Goal: Information Seeking & Learning: Learn about a topic

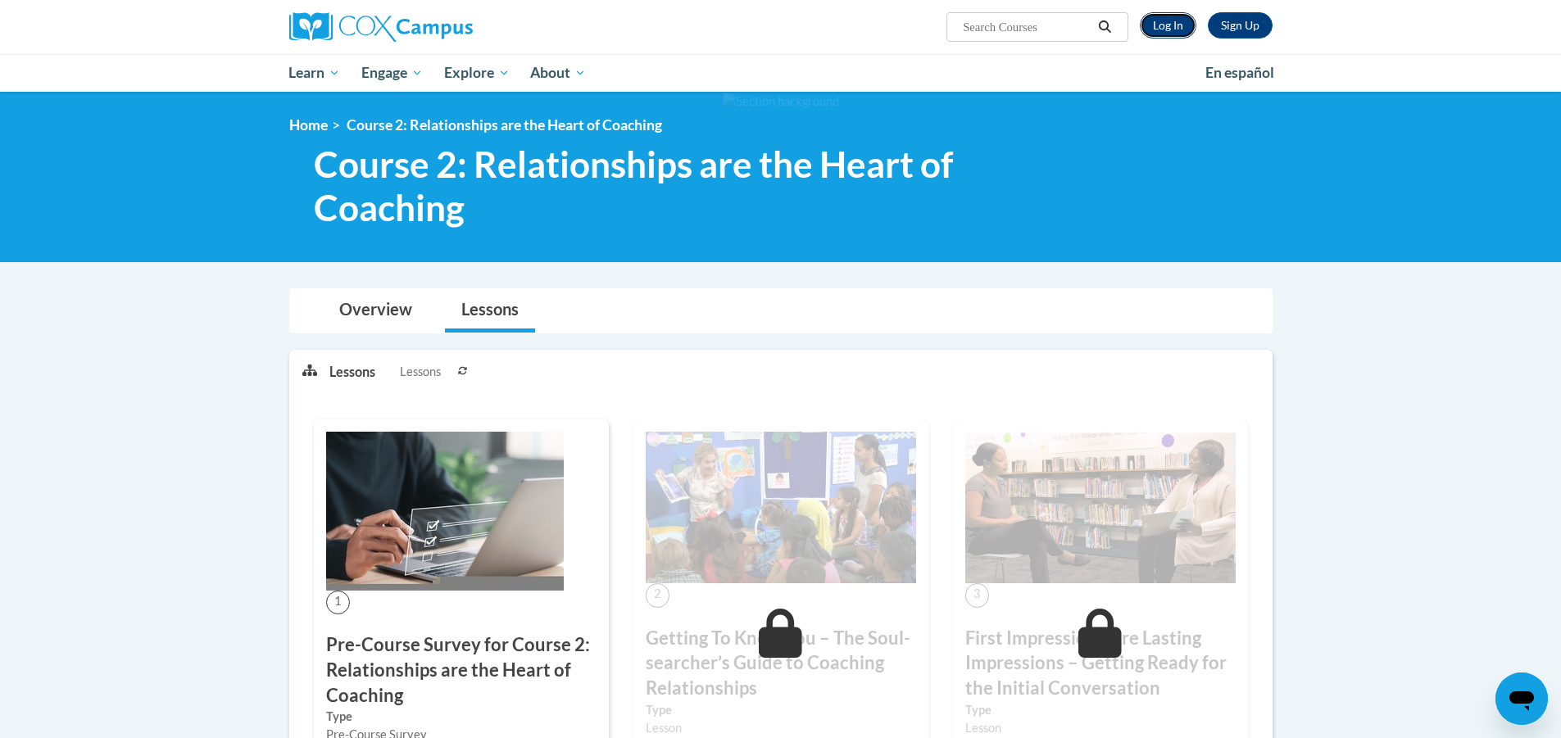
click at [1159, 29] on link "Log In" at bounding box center [1168, 25] width 57 height 26
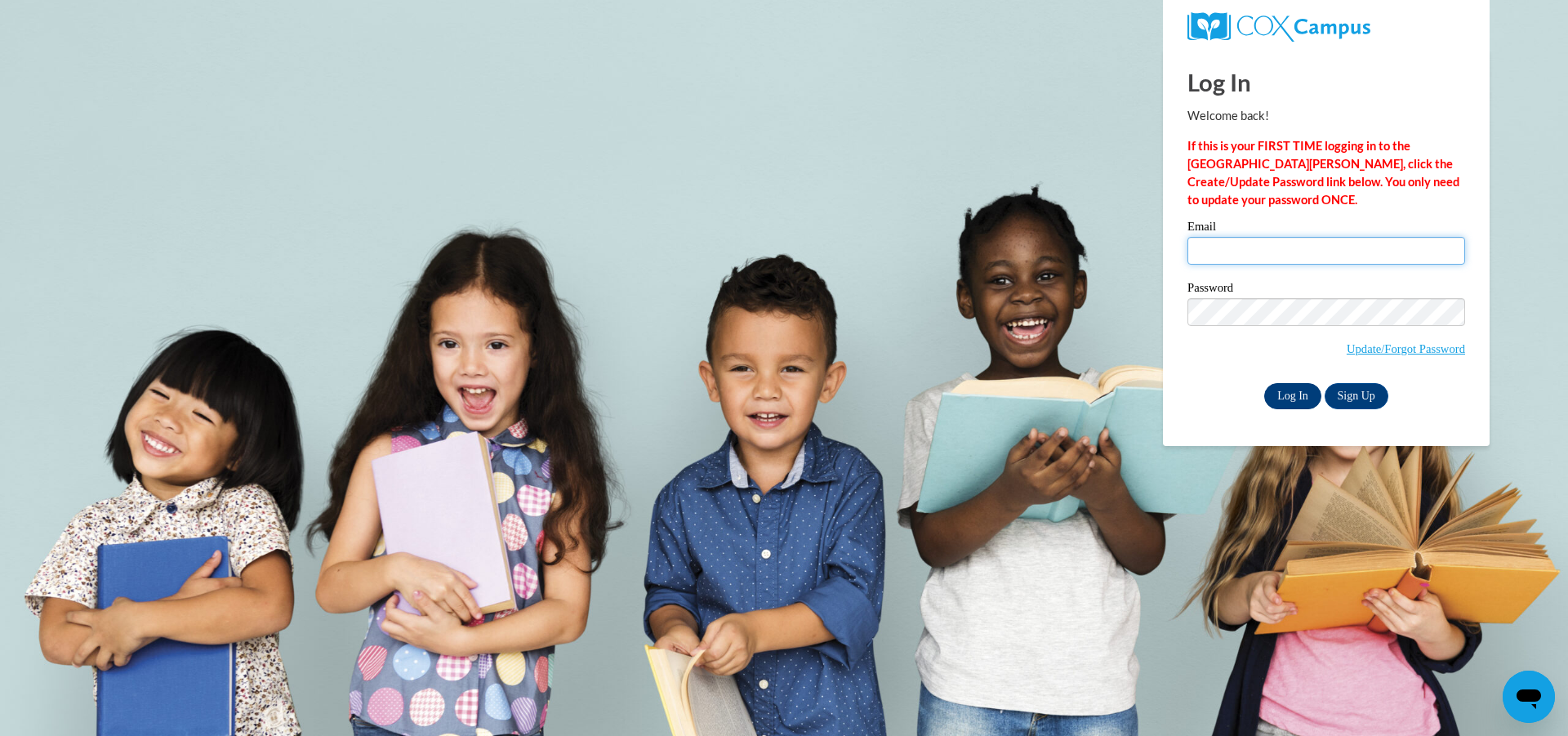
type input "gina.lagrew@redcliff-nsn.gov"
click at [1291, 399] on input "Log In" at bounding box center [1292, 396] width 57 height 26
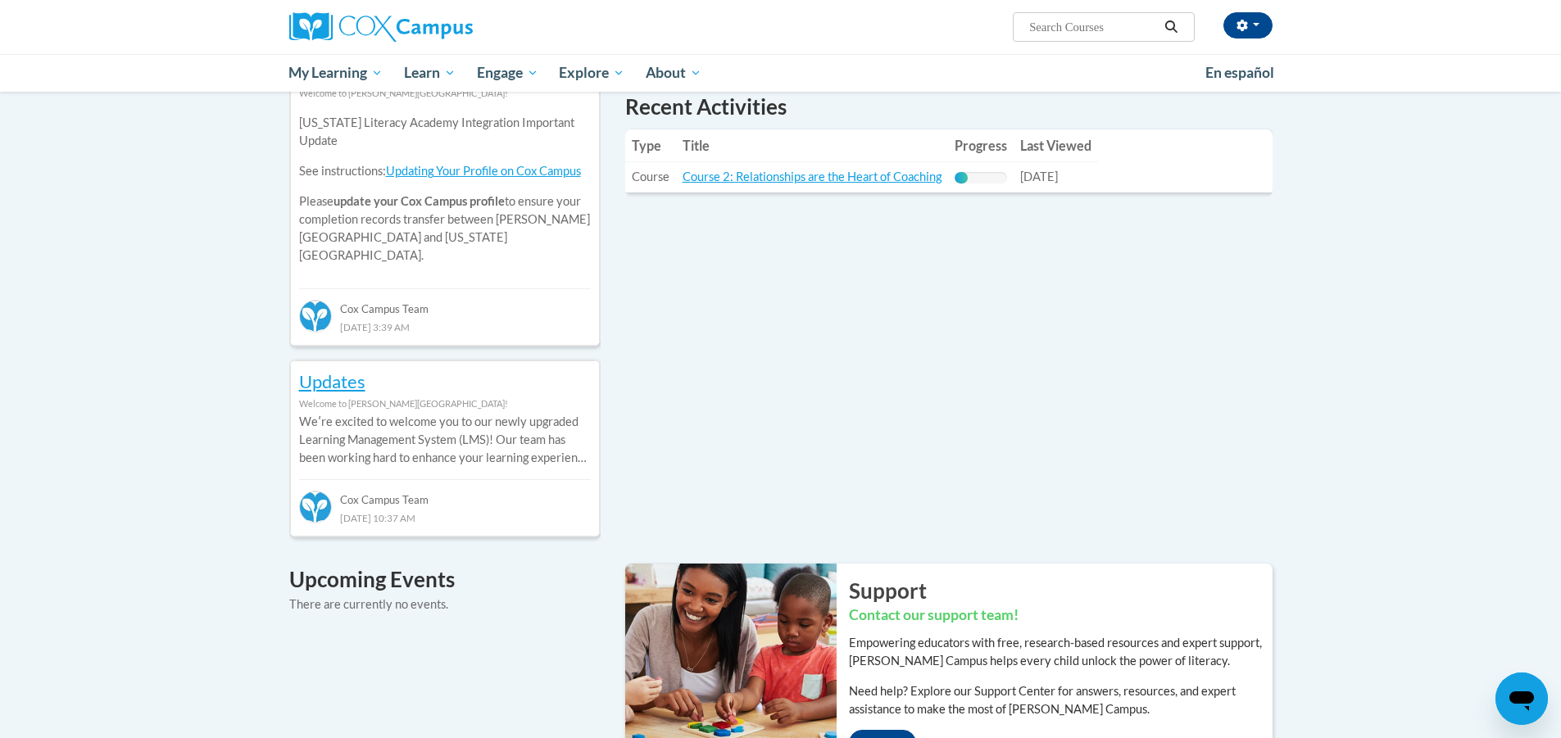
scroll to position [606, 0]
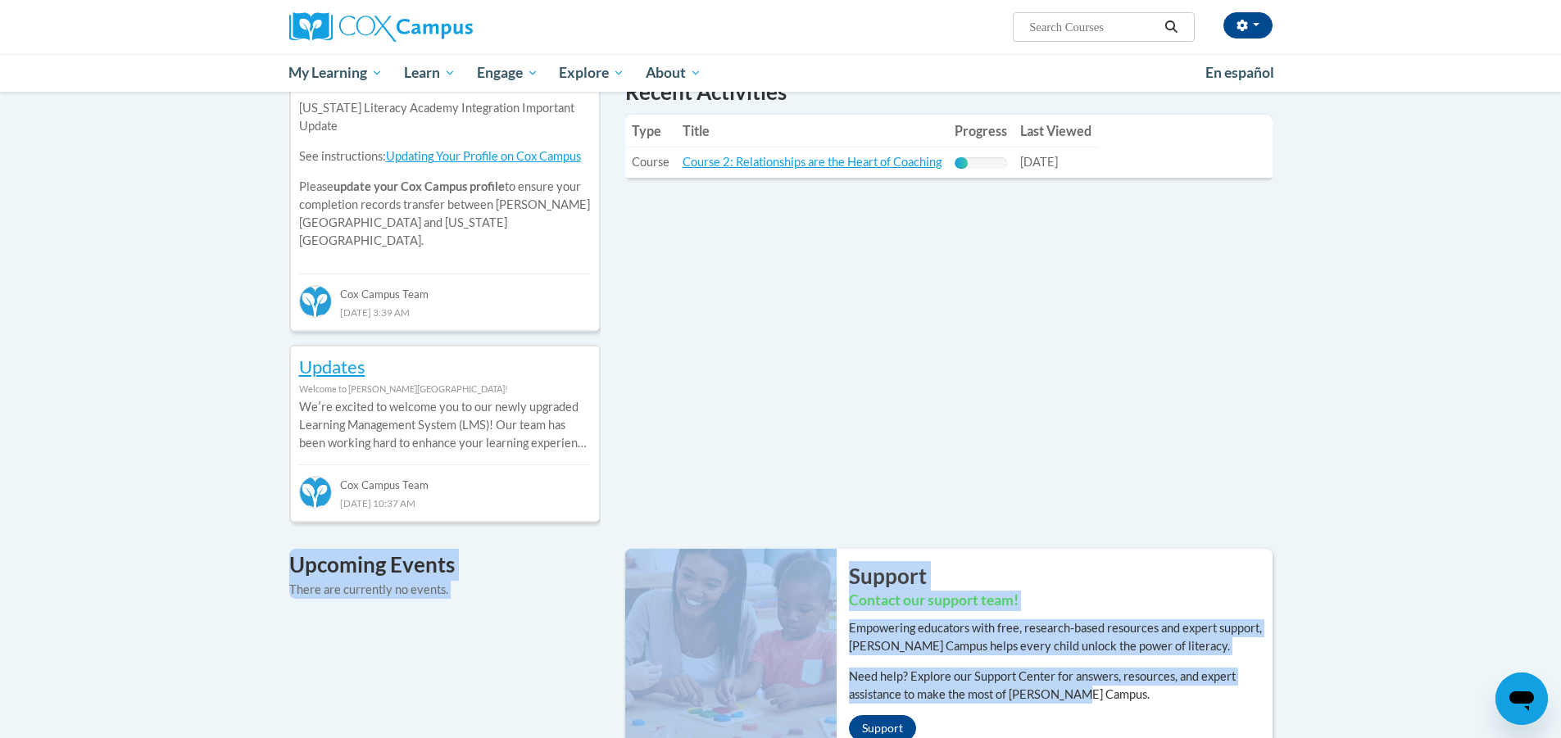
drag, startPoint x: 1551, startPoint y: 393, endPoint x: 1550, endPoint y: 304, distance: 89.3
click at [1550, 304] on div "Your profile Hi [PERSON_NAME]! Take a minute to review your profile. Help impro…" at bounding box center [780, 387] width 1561 height 1803
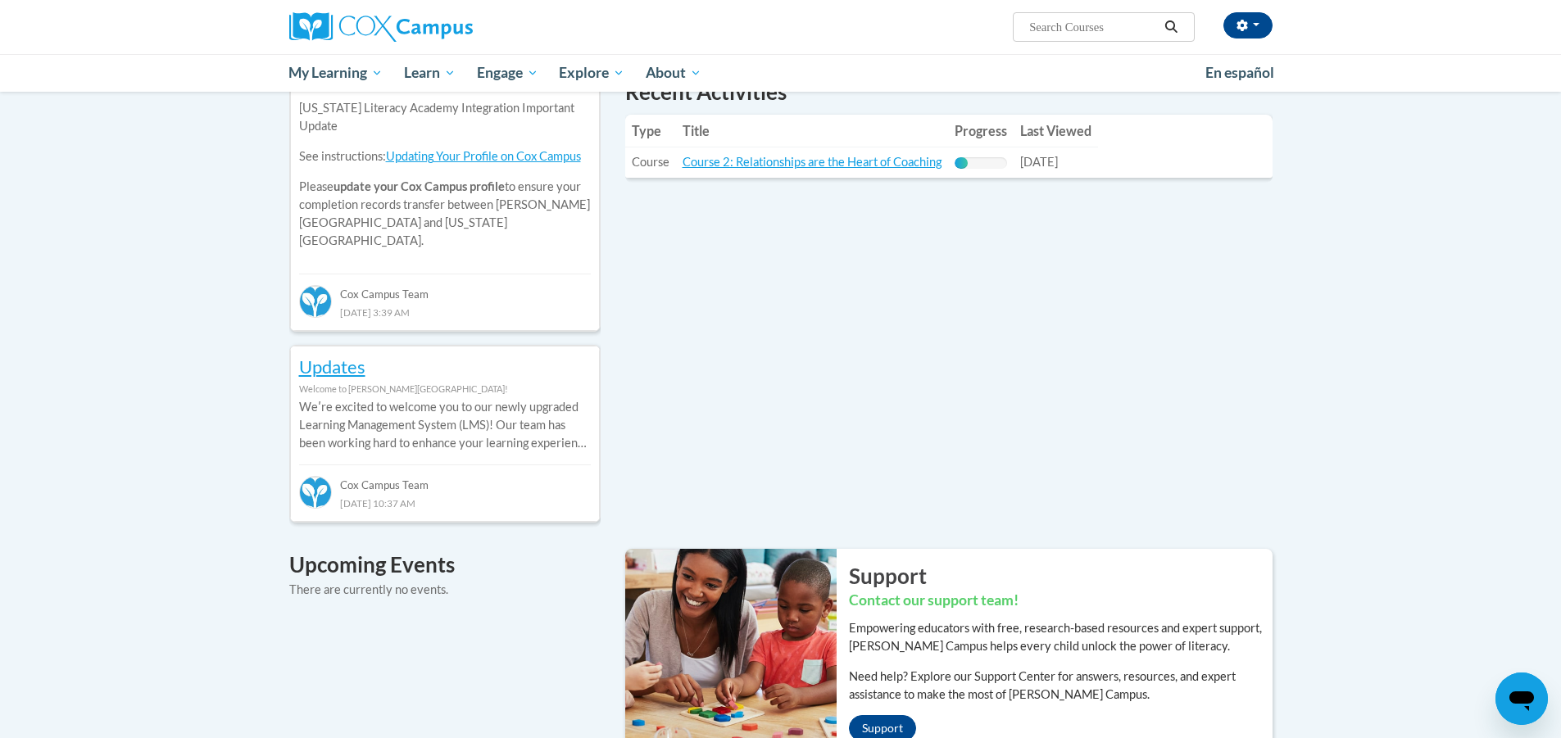
click at [1409, 396] on div "Your profile Hi [PERSON_NAME]! Take a minute to review your profile. Help impro…" at bounding box center [780, 387] width 1561 height 1803
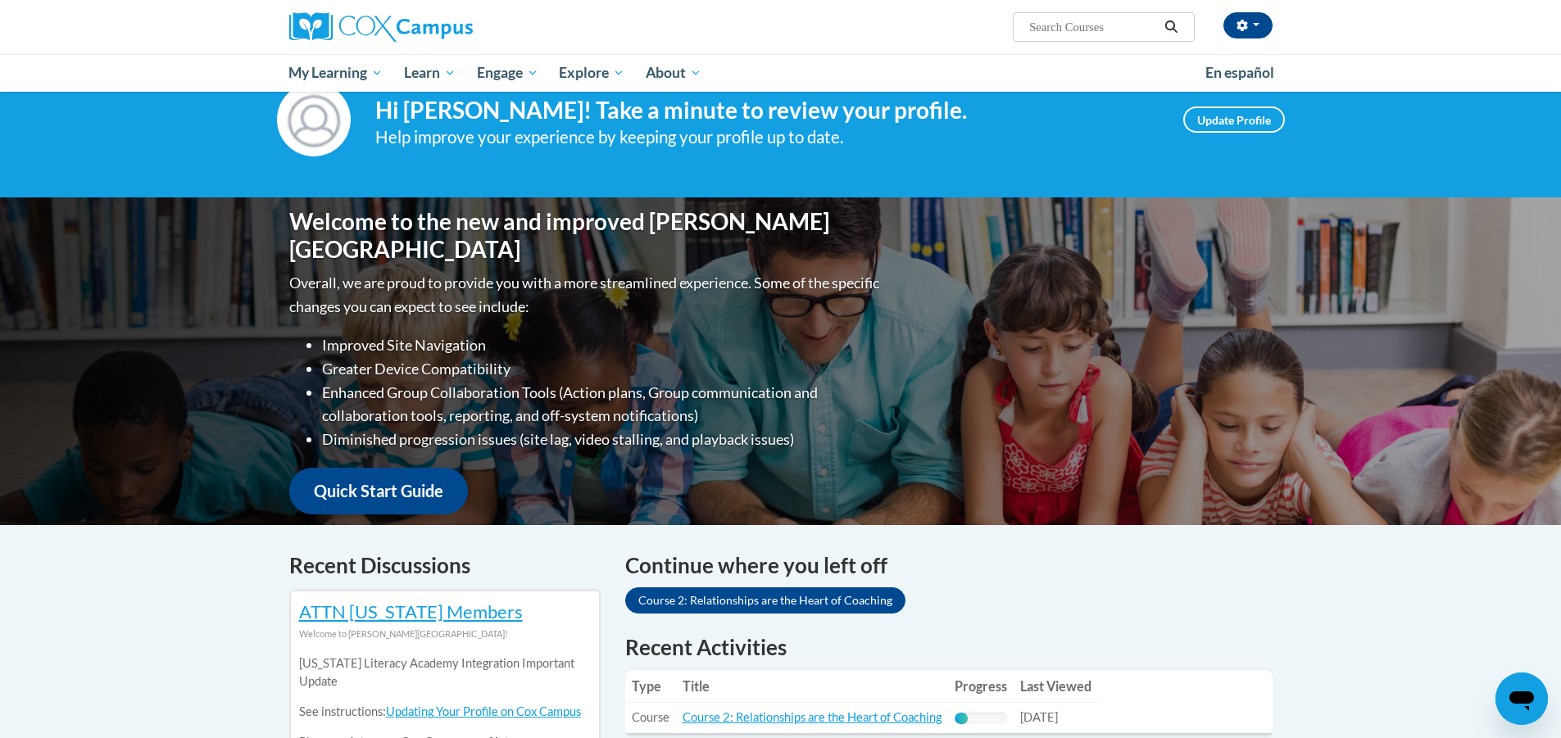
scroll to position [0, 0]
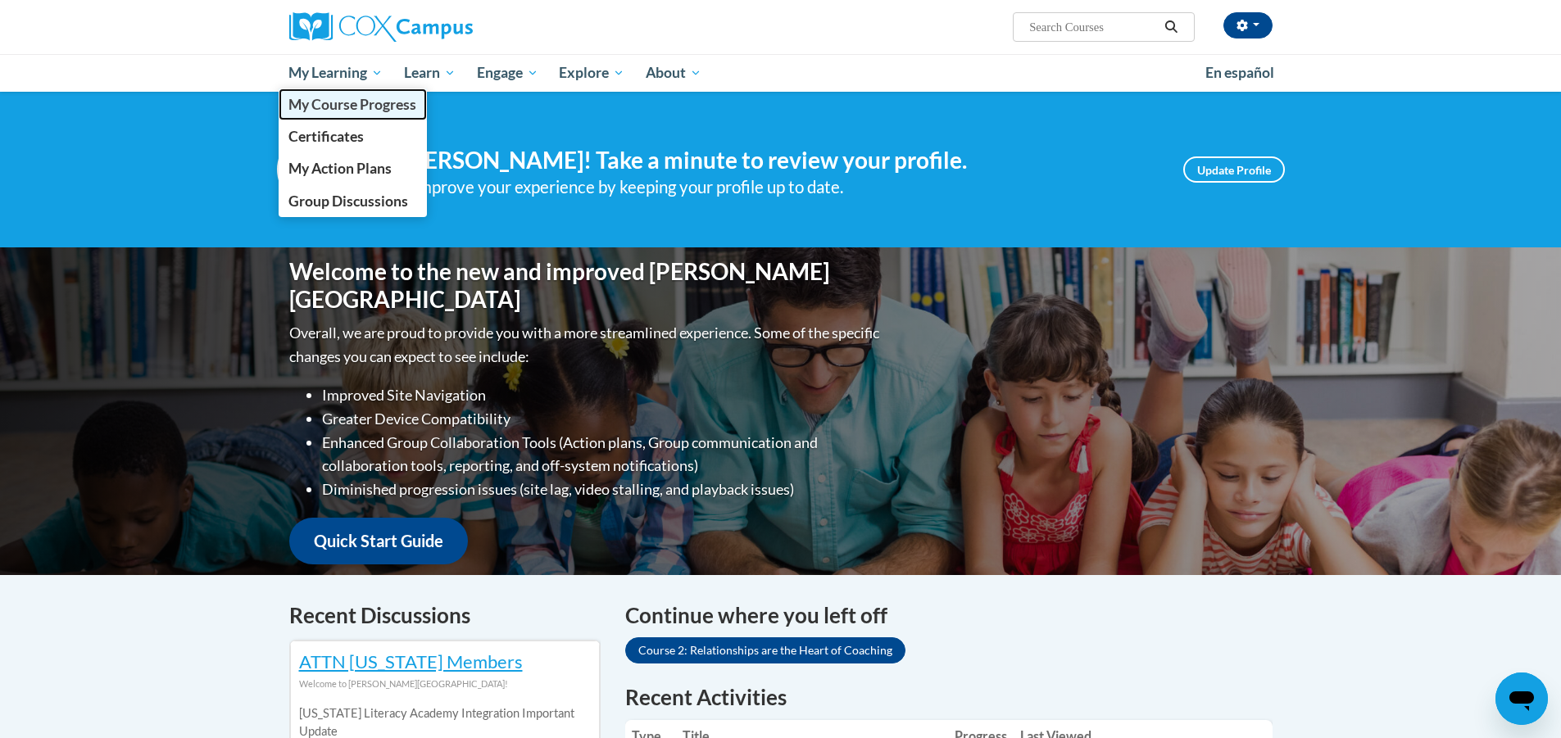
click at [379, 107] on span "My Course Progress" at bounding box center [352, 104] width 128 height 17
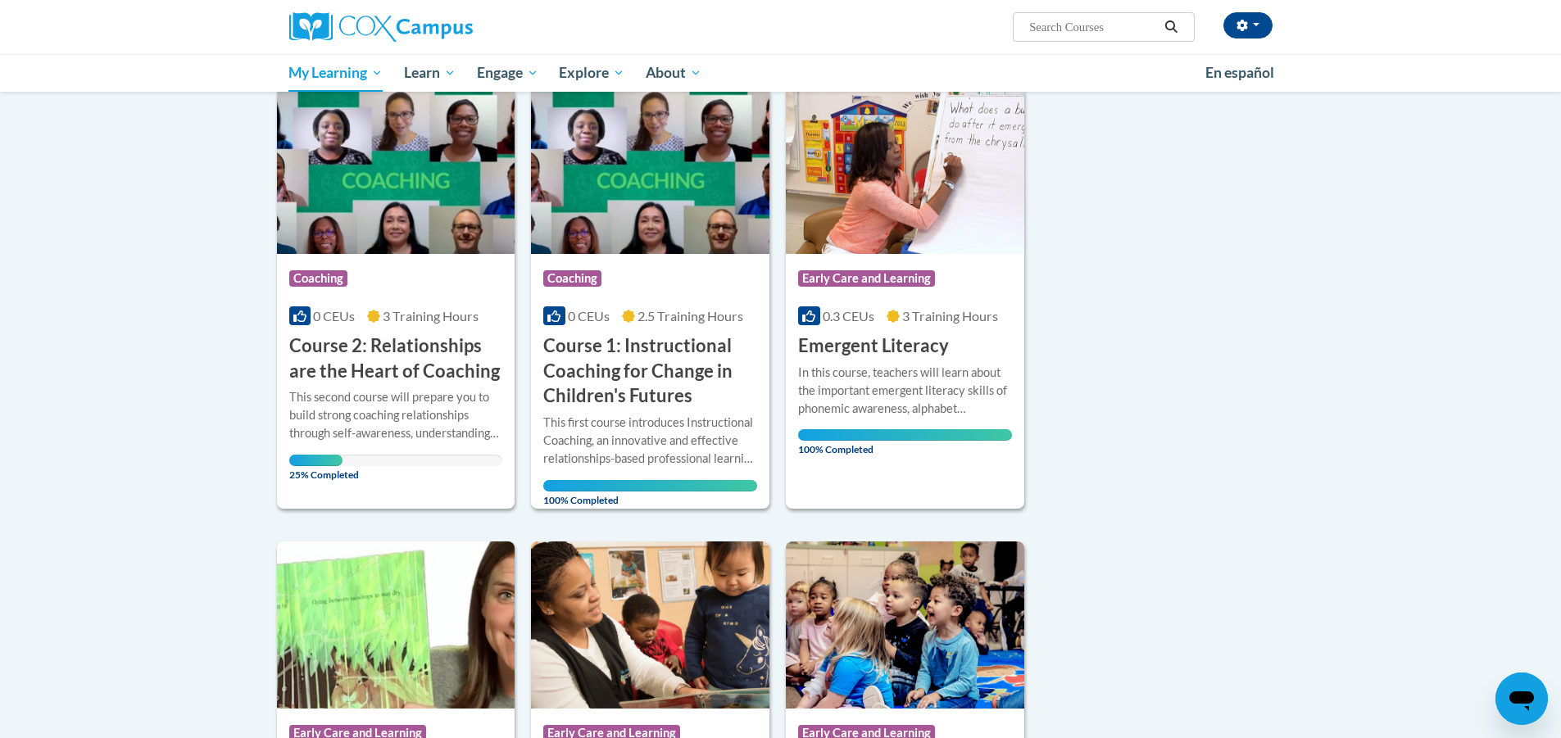
scroll to position [261, 0]
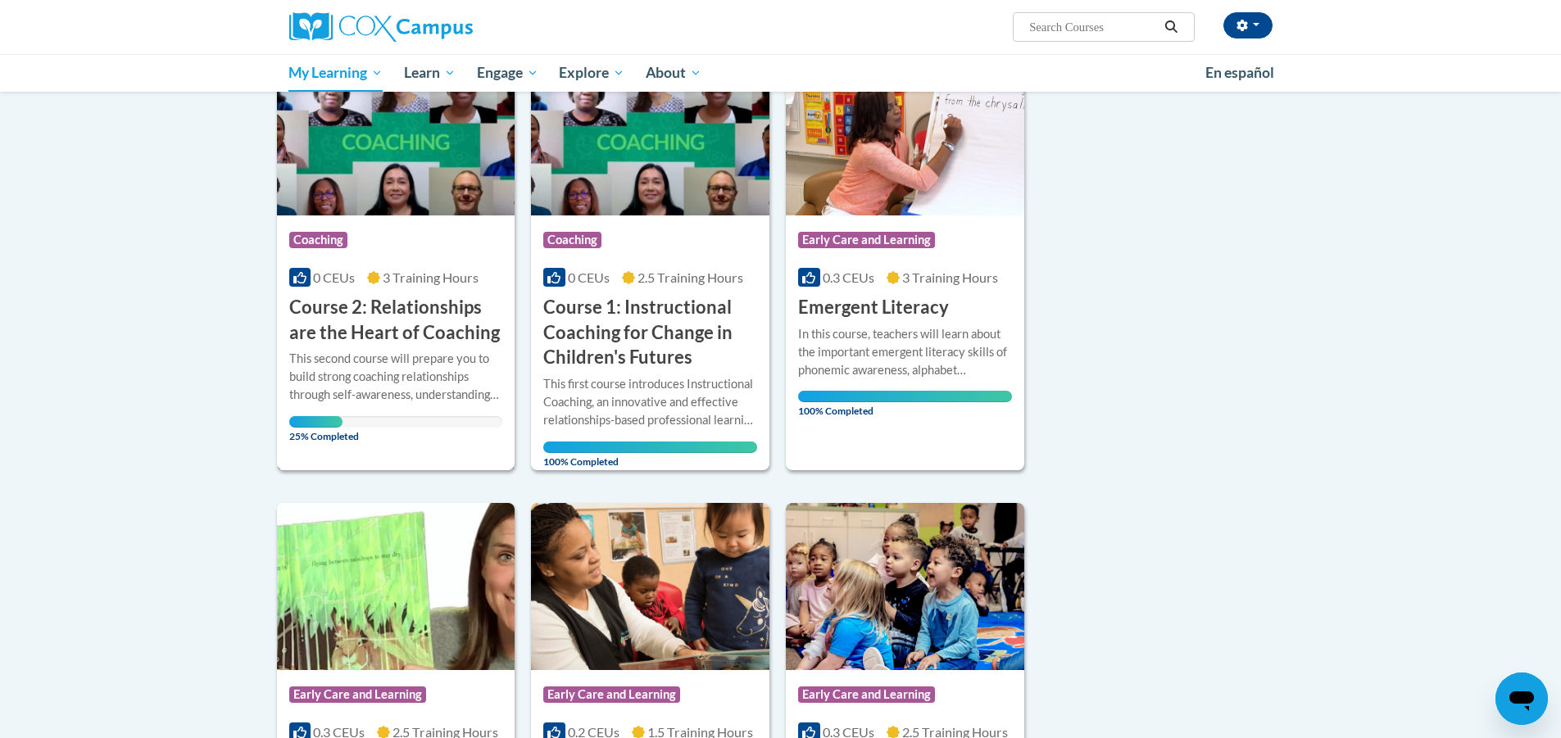
click at [346, 385] on div "This second course will prepare you to build strong coaching relationships thro…" at bounding box center [396, 377] width 214 height 54
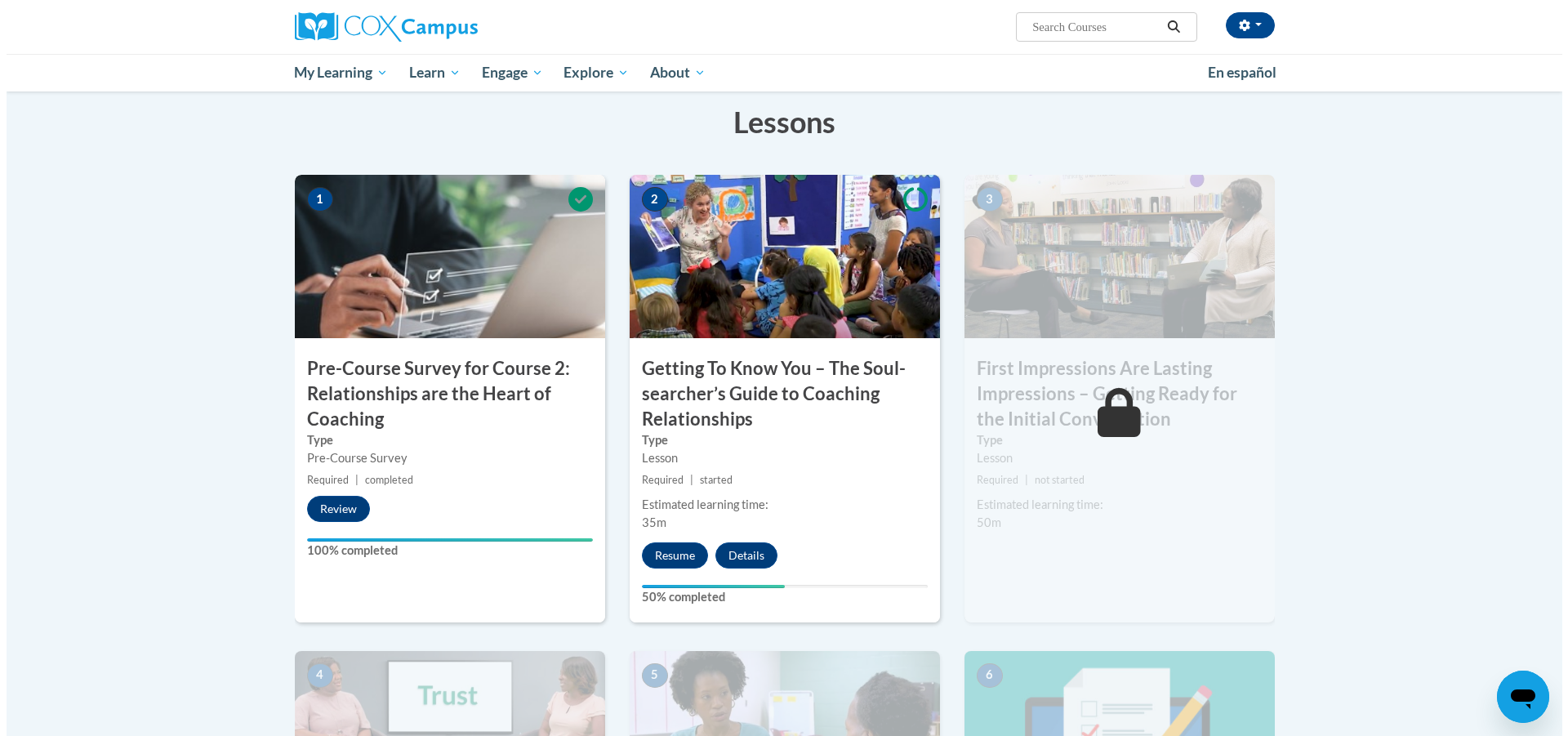
scroll to position [244, 0]
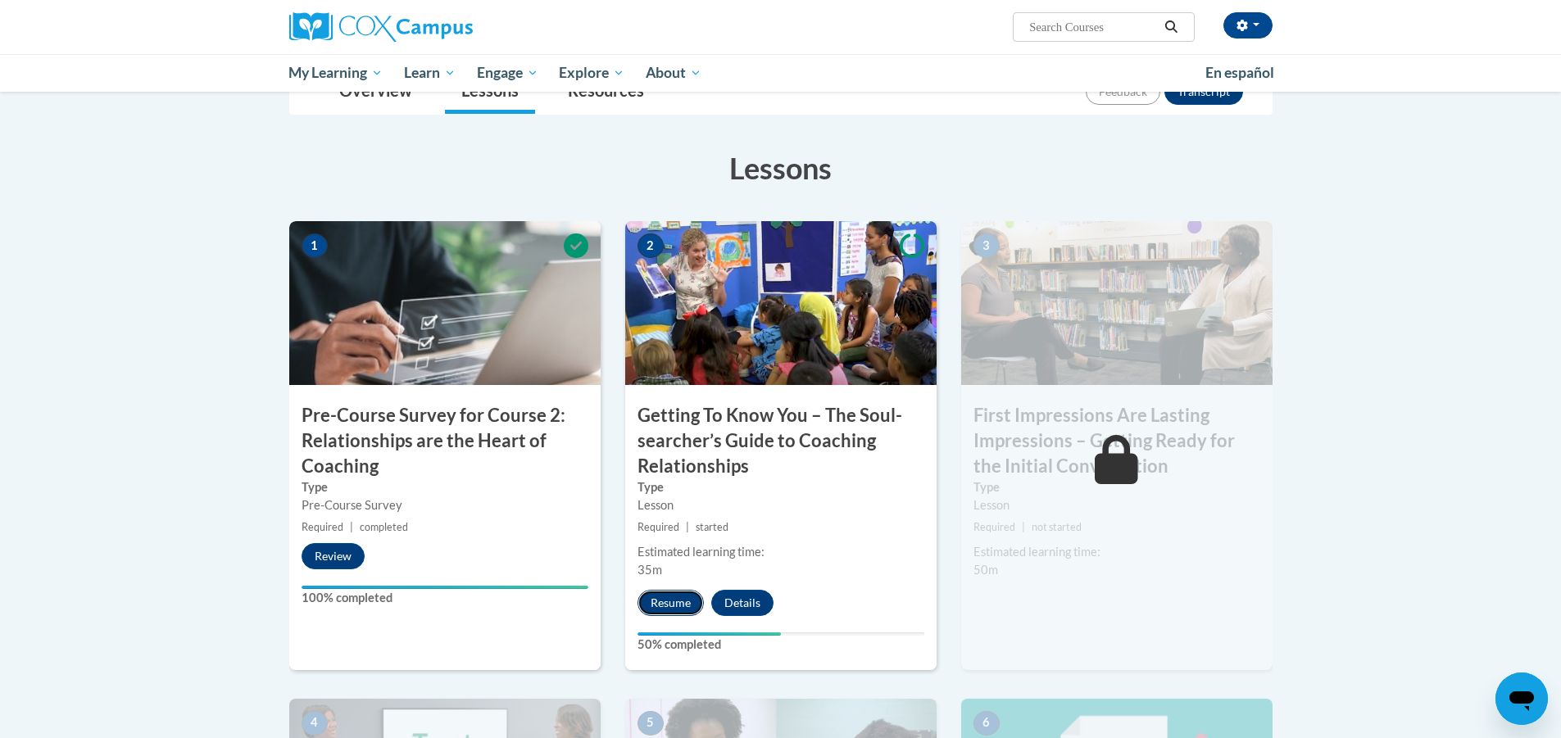
click at [665, 601] on button "Resume" at bounding box center [670, 603] width 66 height 26
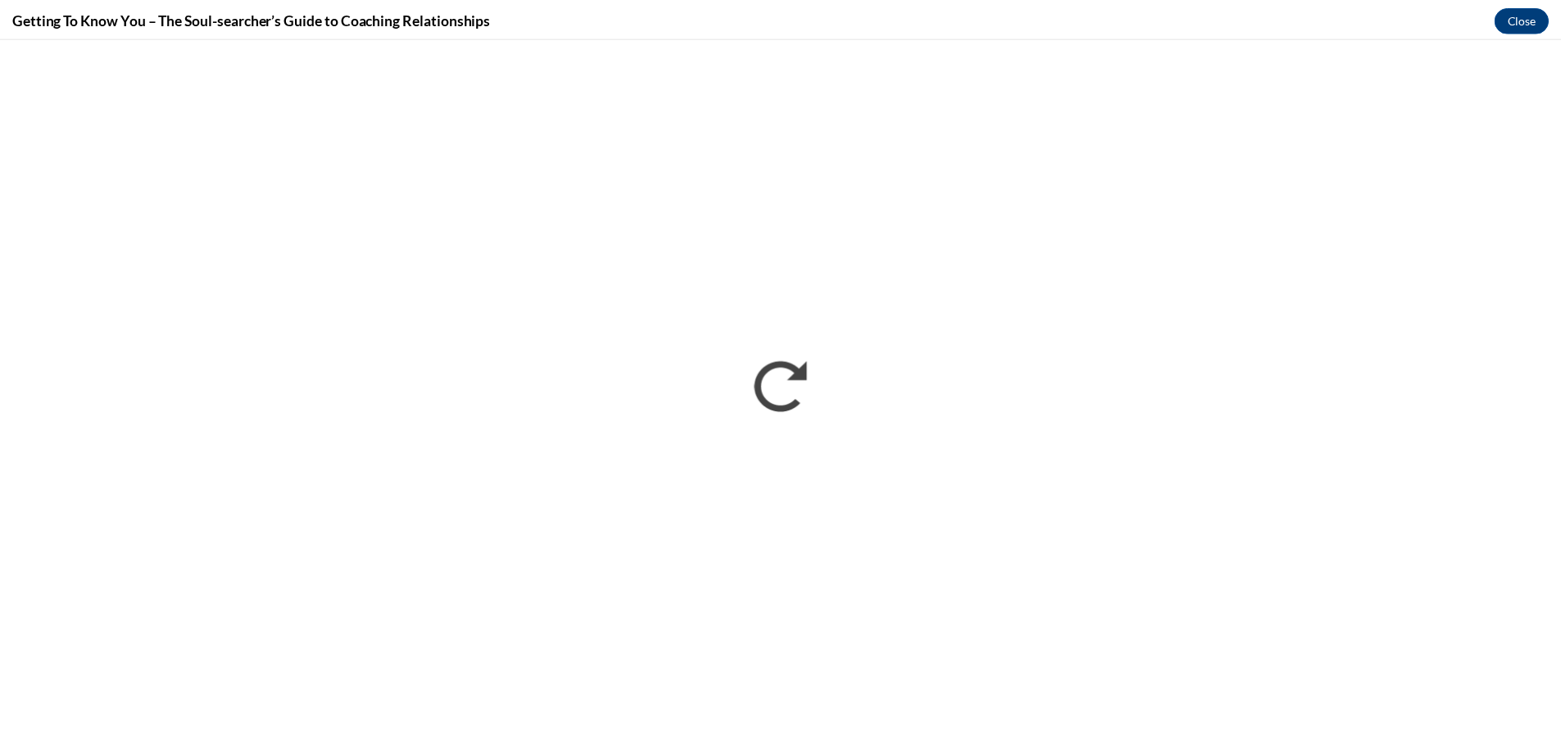
scroll to position [0, 0]
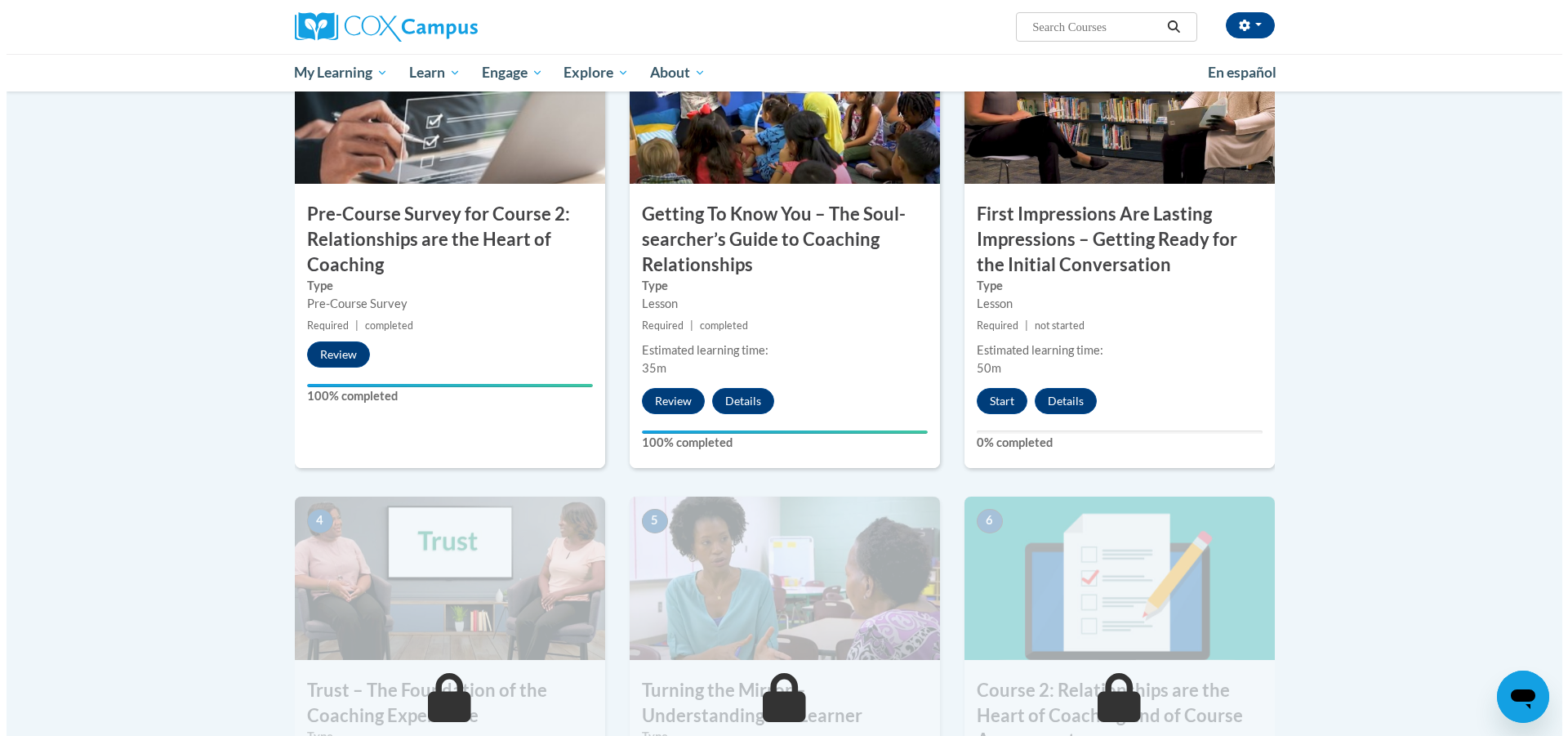
scroll to position [395, 0]
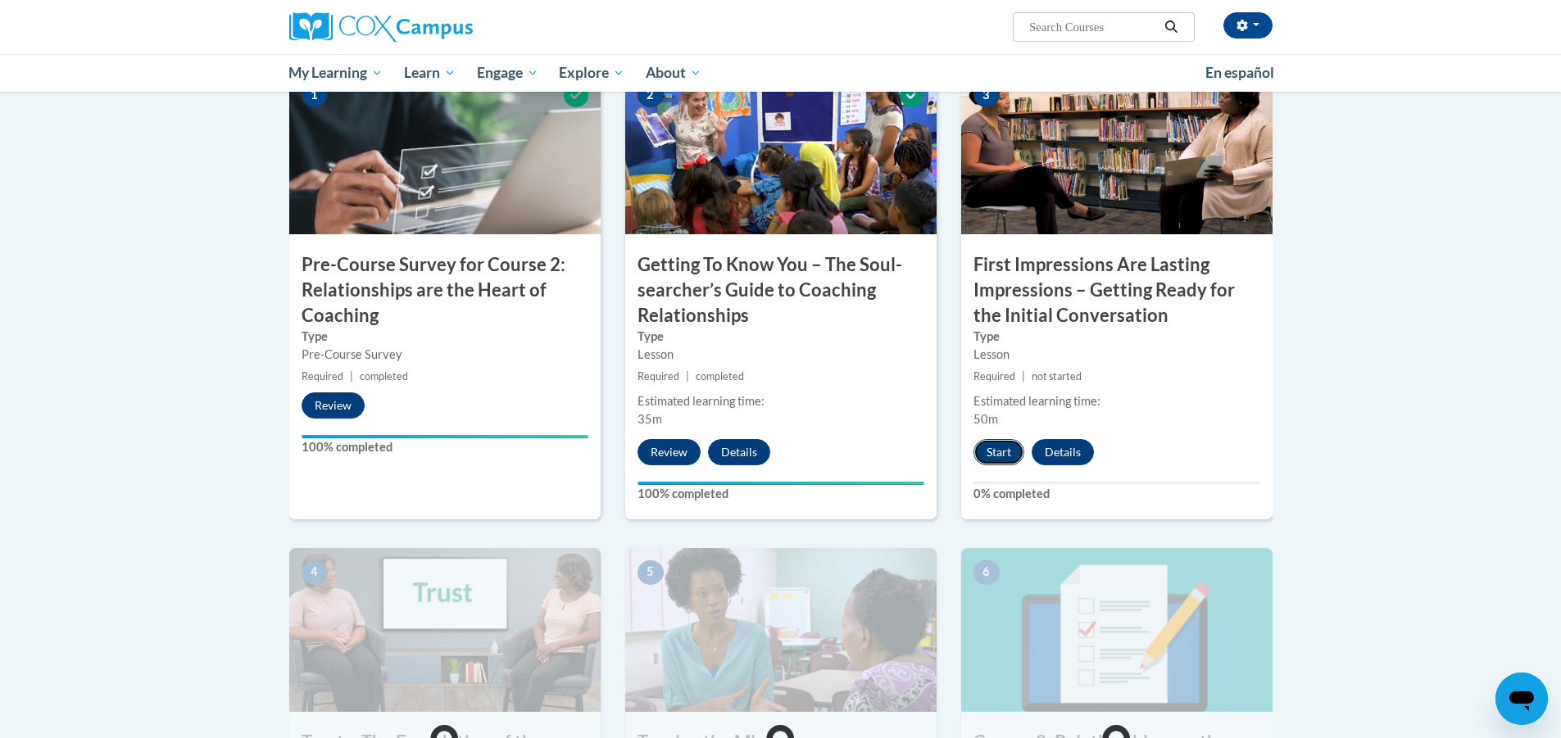
click at [1009, 451] on button "Start" at bounding box center [998, 452] width 51 height 26
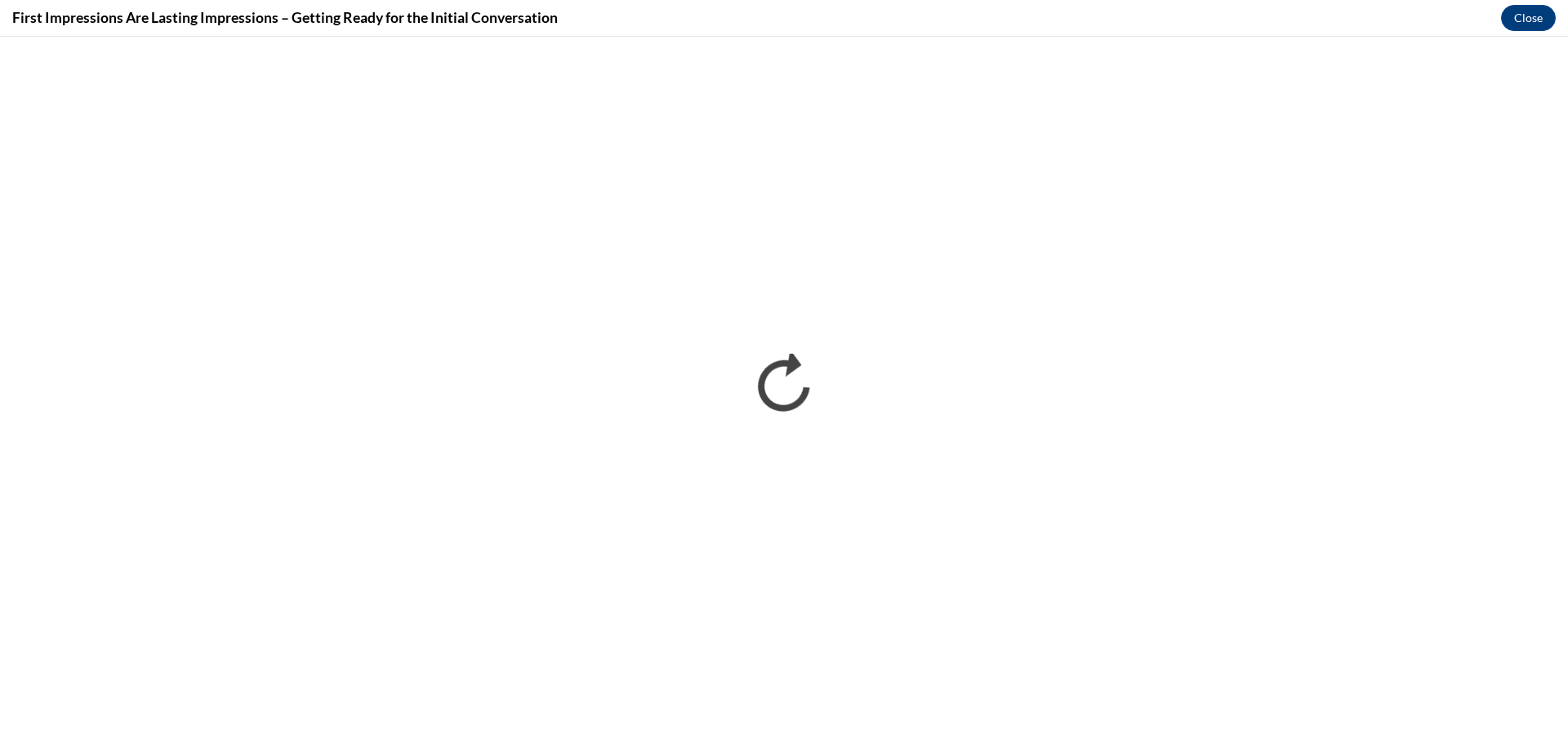
scroll to position [0, 0]
